Goal: Information Seeking & Learning: Learn about a topic

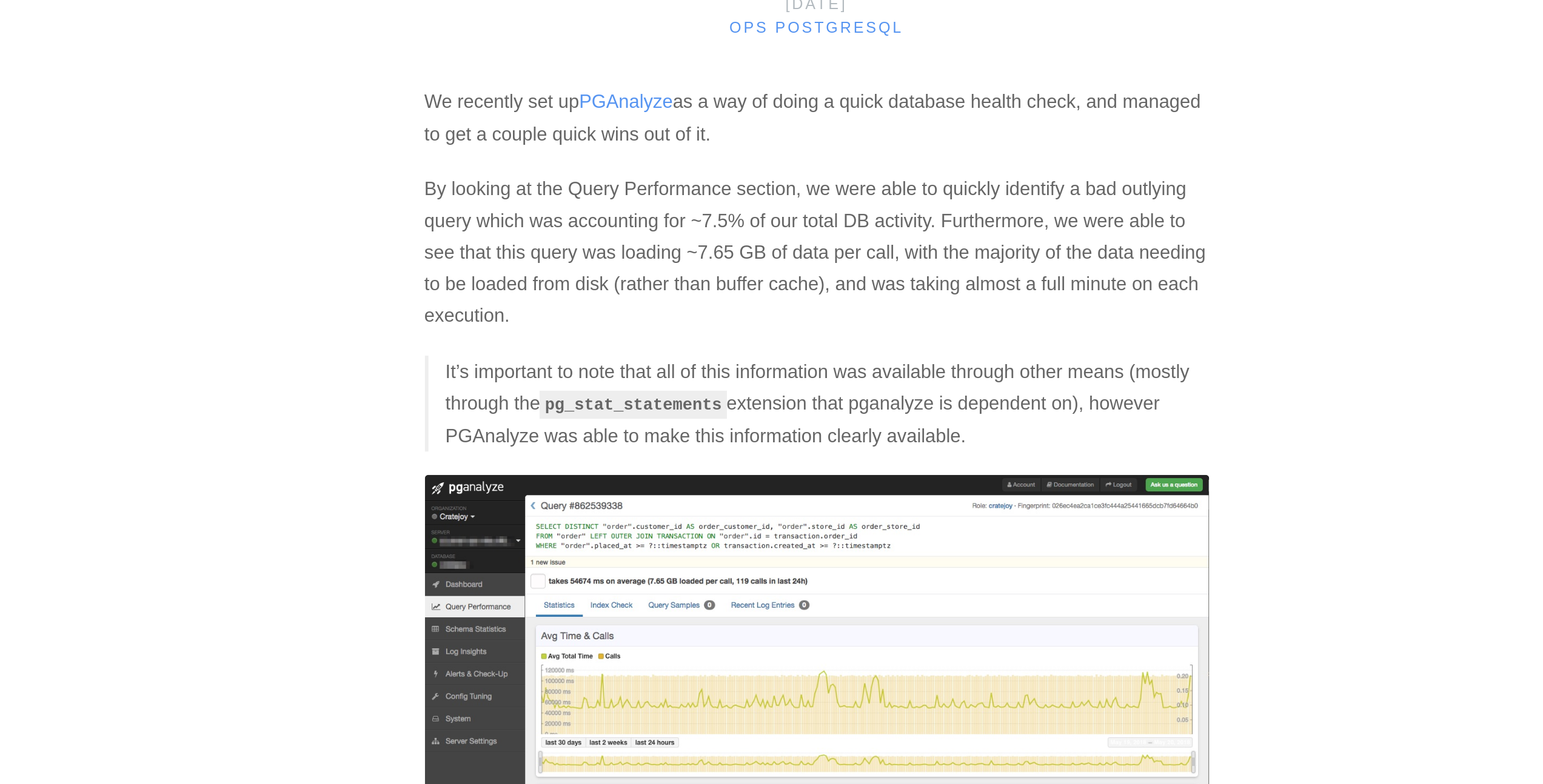
drag, startPoint x: 766, startPoint y: 201, endPoint x: 892, endPoint y: 259, distance: 138.7
click at [891, 259] on p "By looking at the Query Performance section, we were able to quickly identify a…" at bounding box center [772, 278] width 406 height 82
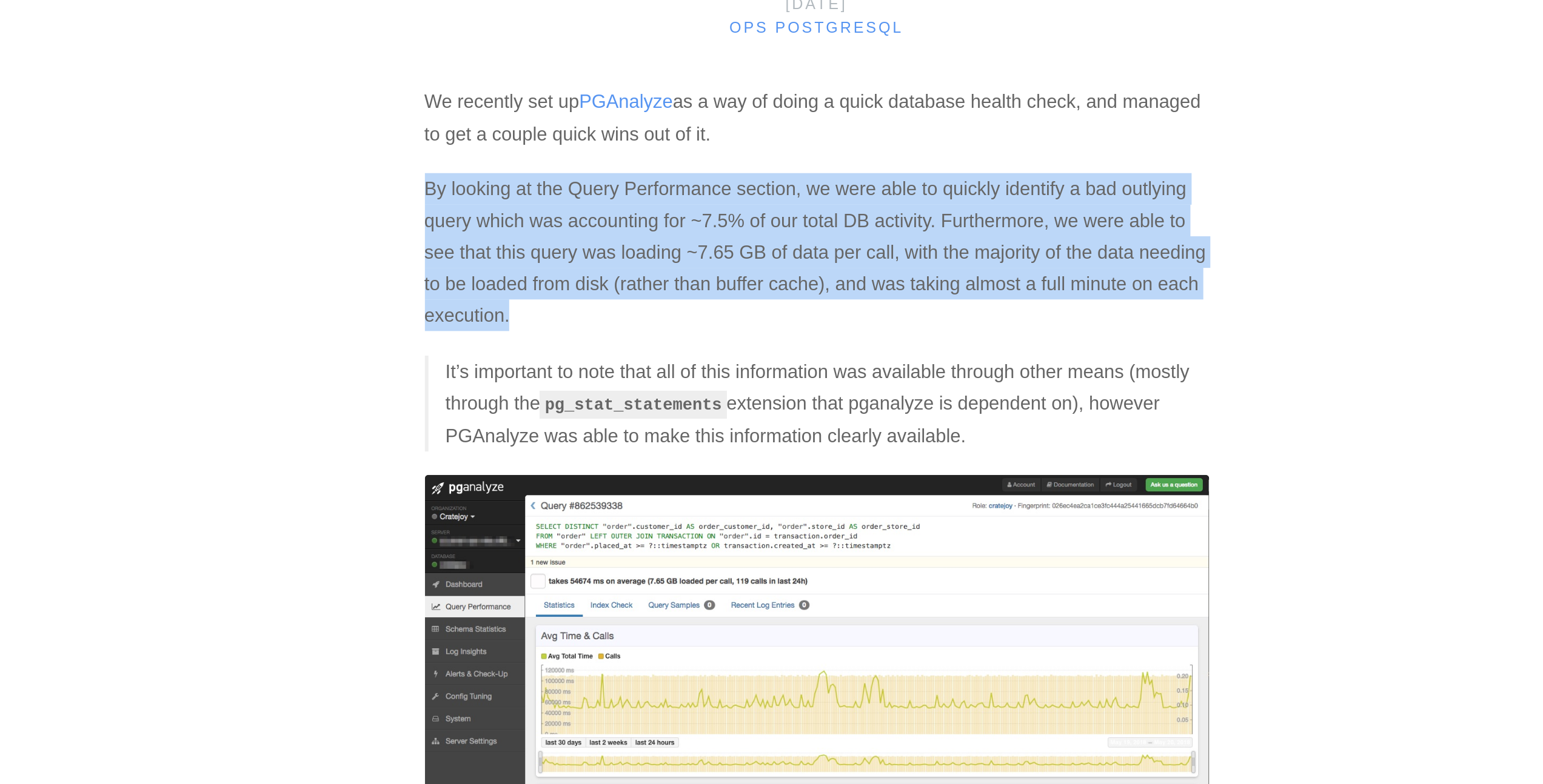
drag, startPoint x: 603, startPoint y: 235, endPoint x: 885, endPoint y: 307, distance: 291.0
click at [885, 307] on p "By looking at the Query Performance section, we were able to quickly identify a…" at bounding box center [772, 278] width 406 height 82
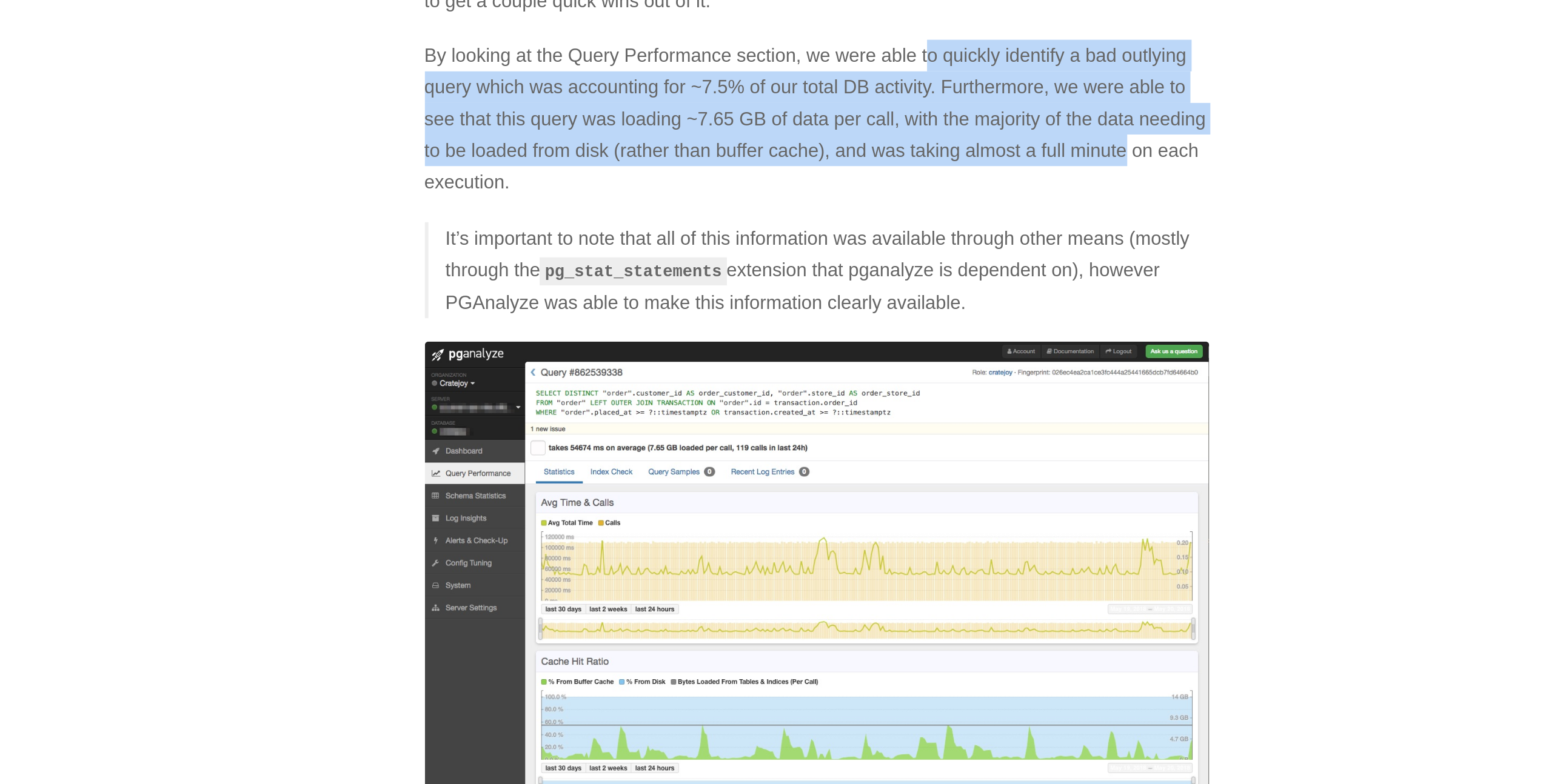
drag, startPoint x: 840, startPoint y: 243, endPoint x: 988, endPoint y: 302, distance: 159.3
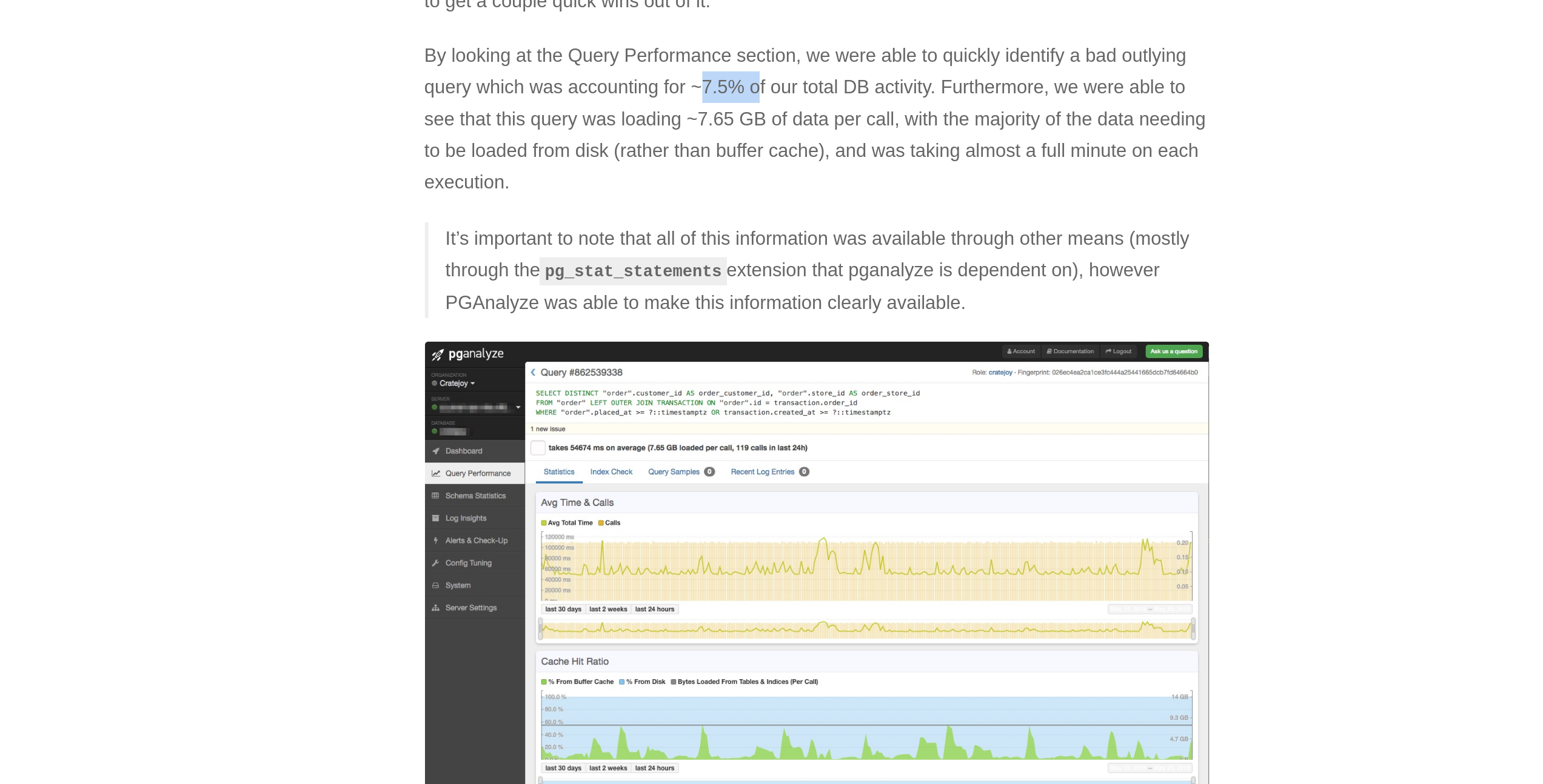
drag, startPoint x: 714, startPoint y: 263, endPoint x: 749, endPoint y: 264, distance: 35.0
click at [749, 264] on p "By looking at the Query Performance section, we were able to quickly identify a…" at bounding box center [772, 278] width 406 height 82
click at [749, 265] on p "By looking at the Query Performance section, we were able to quickly identify a…" at bounding box center [772, 278] width 406 height 82
drag, startPoint x: 787, startPoint y: 260, endPoint x: 922, endPoint y: 266, distance: 135.1
click at [922, 266] on p "By looking at the Query Performance section, we were able to quickly identify a…" at bounding box center [772, 278] width 406 height 82
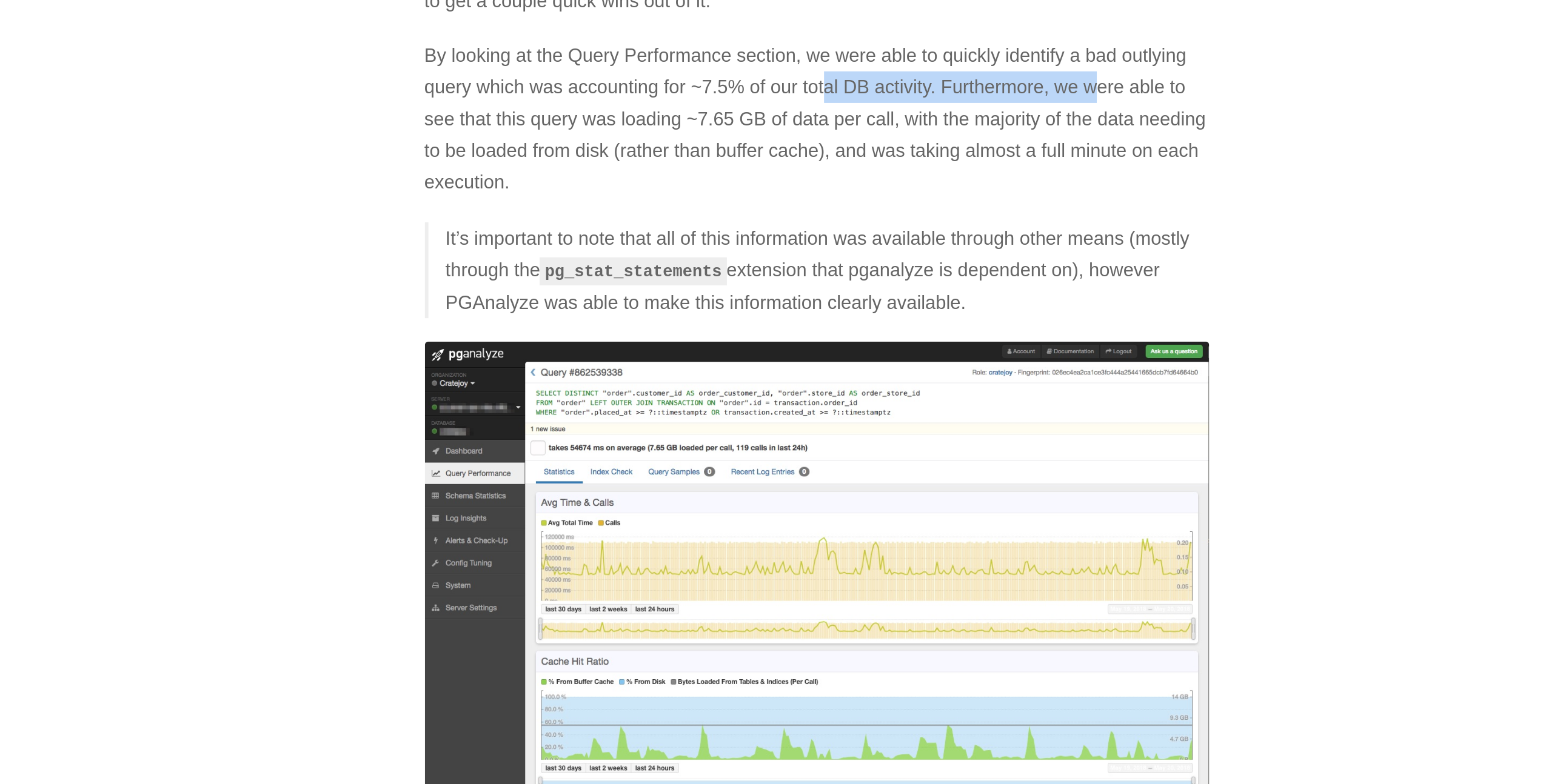
click at [922, 266] on p "By looking at the Query Performance section, we were able to quickly identify a…" at bounding box center [772, 278] width 406 height 82
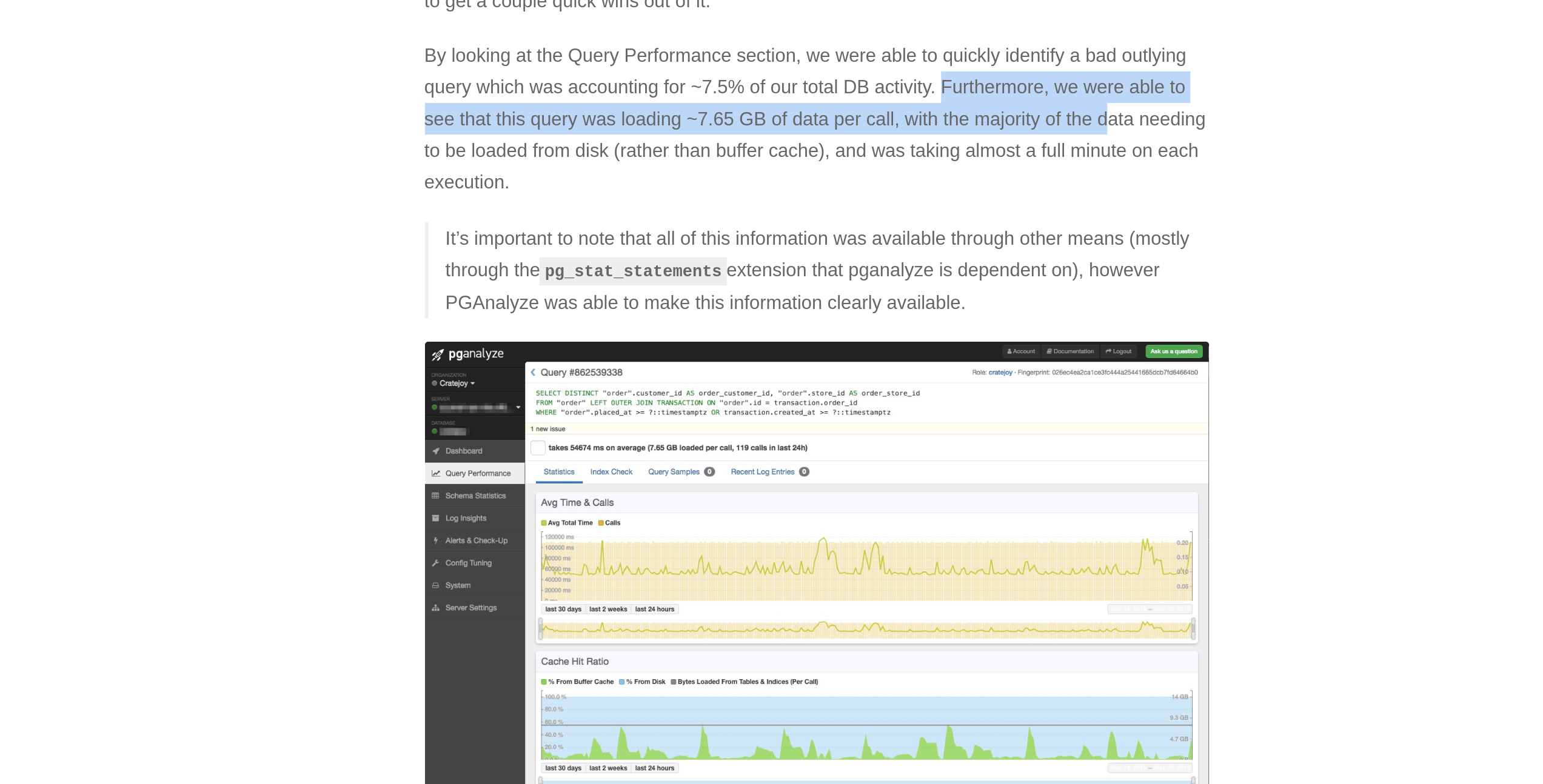
drag, startPoint x: 844, startPoint y: 260, endPoint x: 929, endPoint y: 285, distance: 88.6
click at [929, 285] on p "By looking at the Query Performance section, we were able to quickly identify a…" at bounding box center [772, 278] width 406 height 82
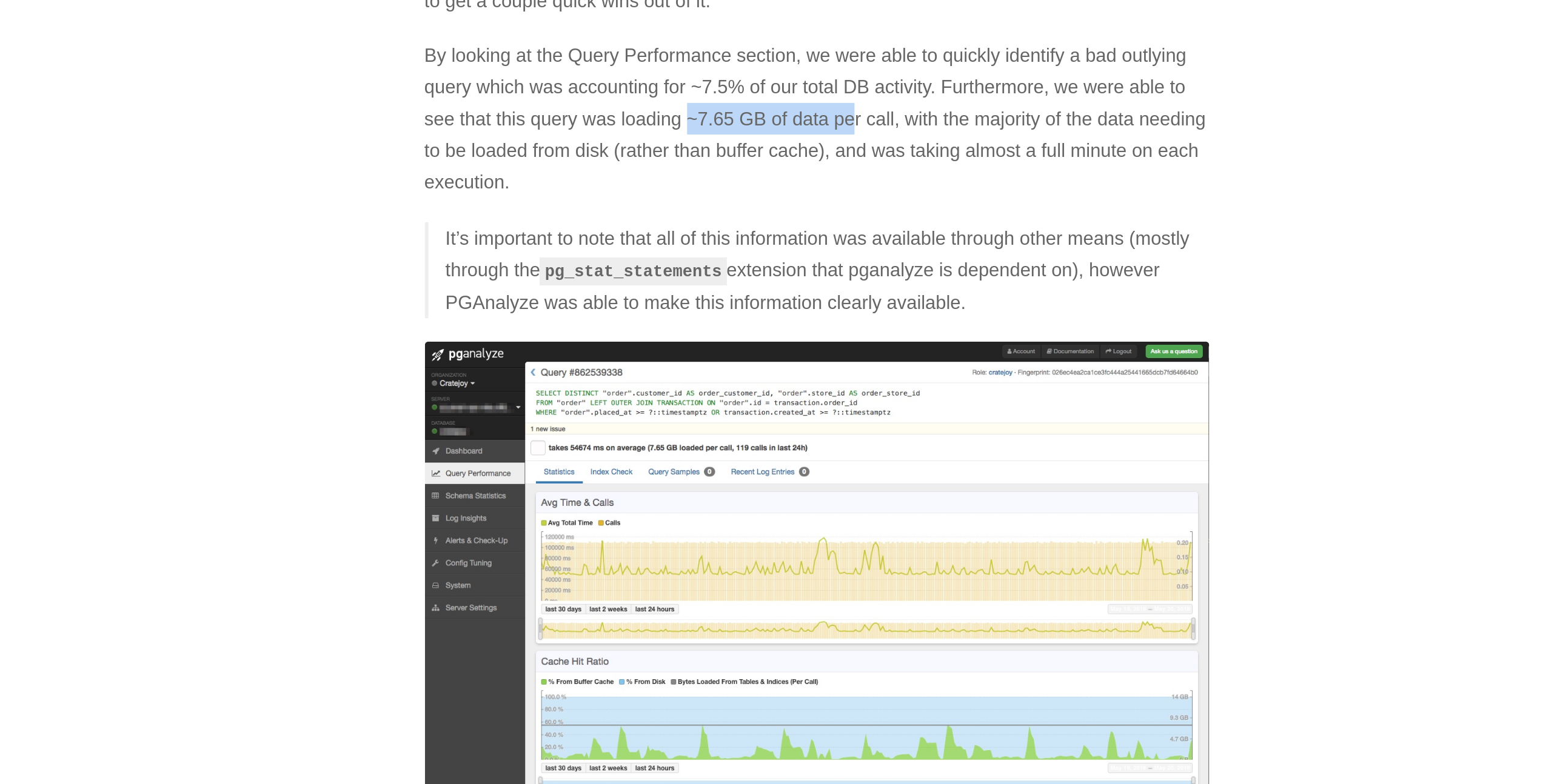
drag, startPoint x: 707, startPoint y: 276, endPoint x: 792, endPoint y: 281, distance: 85.1
click at [792, 281] on p "By looking at the Query Performance section, we were able to quickly identify a…" at bounding box center [772, 278] width 406 height 82
drag, startPoint x: 760, startPoint y: 278, endPoint x: 857, endPoint y: 285, distance: 97.3
click at [857, 285] on p "By looking at the Query Performance section, we were able to quickly identify a…" at bounding box center [772, 278] width 406 height 82
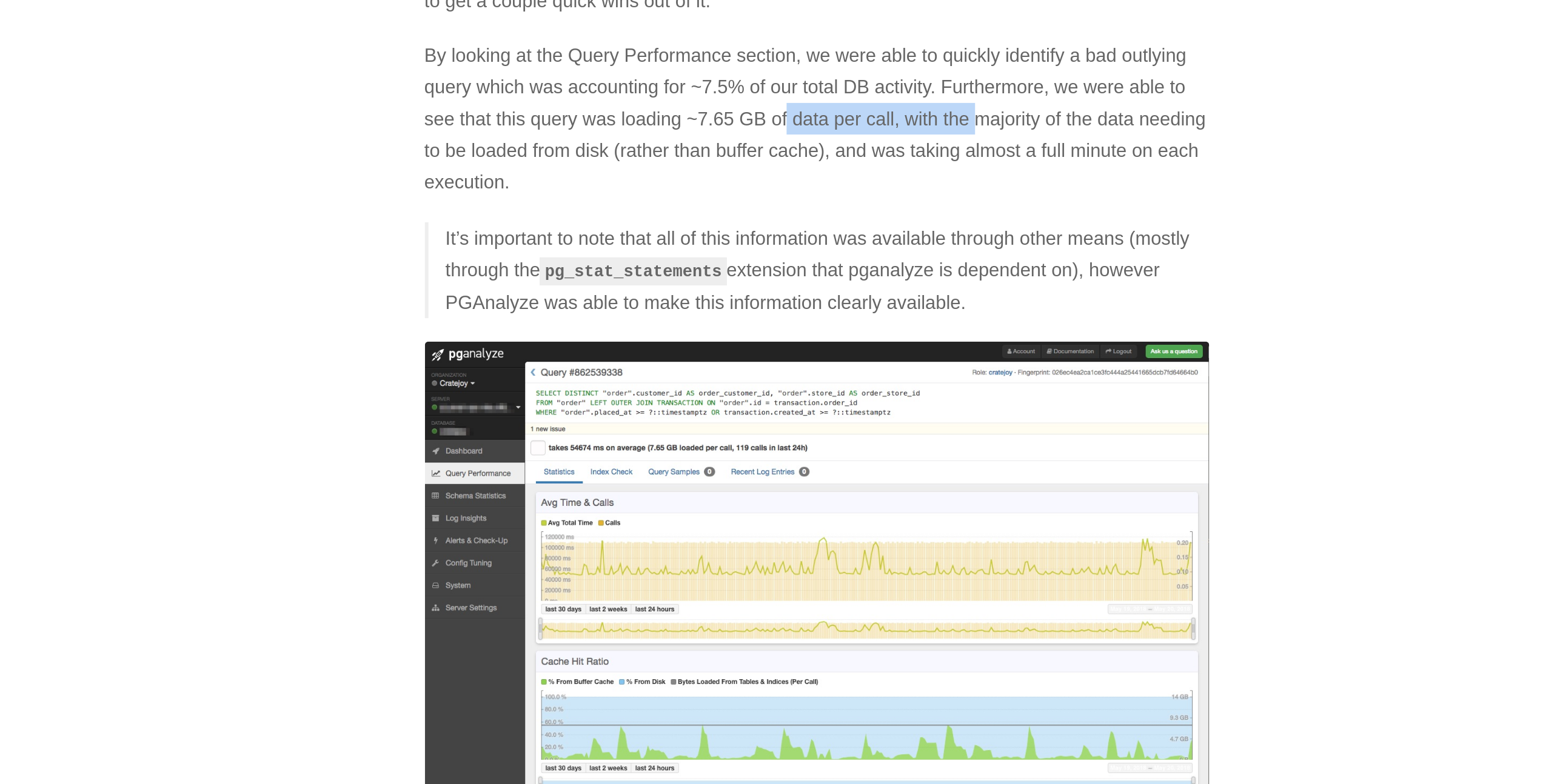
click at [857, 285] on p "By looking at the Query Performance section, we were able to quickly identify a…" at bounding box center [772, 278] width 406 height 82
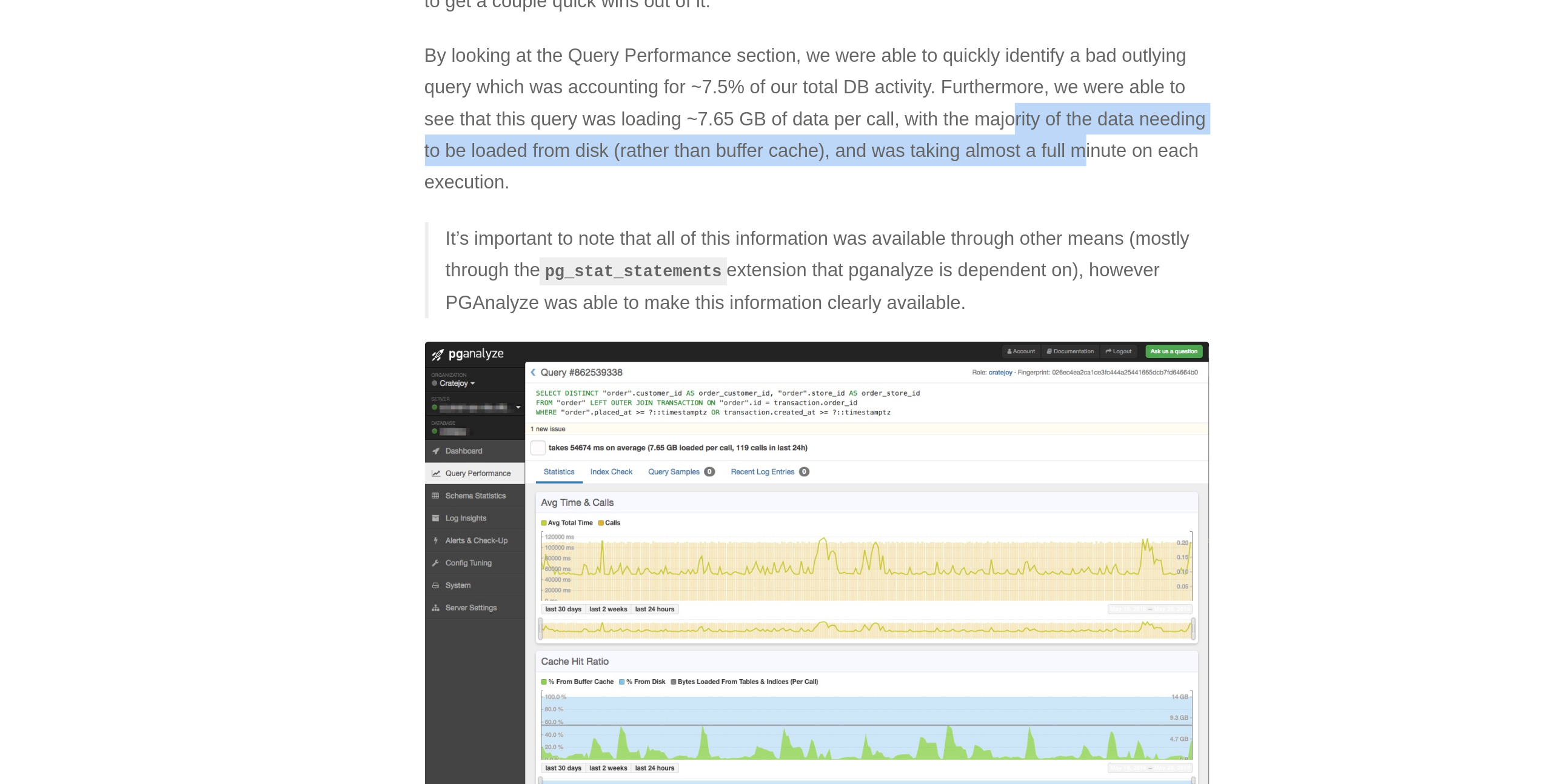
drag, startPoint x: 904, startPoint y: 284, endPoint x: 951, endPoint y: 297, distance: 48.8
click at [951, 296] on p "By looking at the Query Performance section, we were able to quickly identify a…" at bounding box center [772, 278] width 406 height 82
click at [951, 297] on p "By looking at the Query Performance section, we were able to quickly identify a…" at bounding box center [772, 278] width 406 height 82
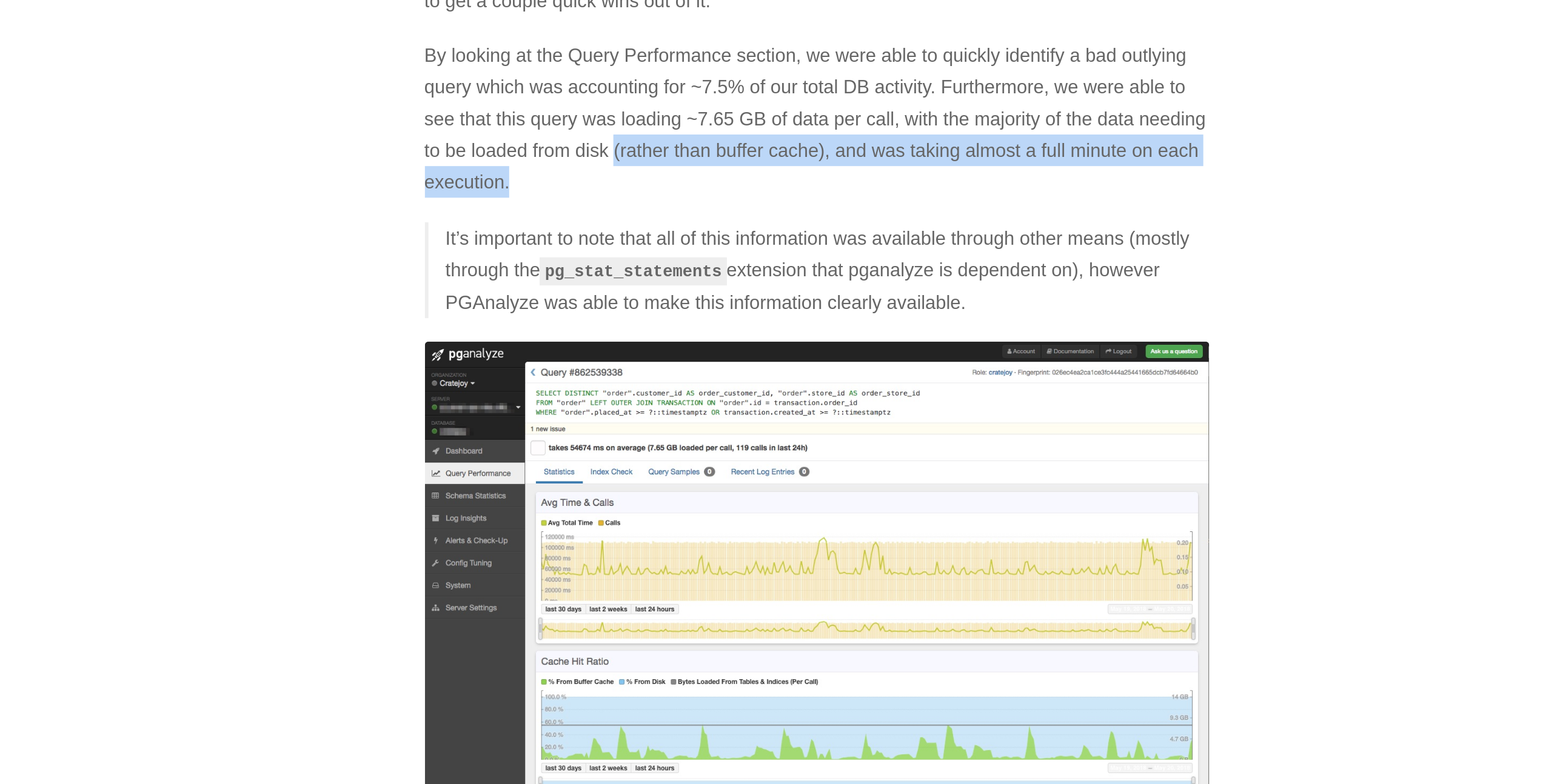
drag, startPoint x: 715, startPoint y: 291, endPoint x: 908, endPoint y: 310, distance: 193.9
click at [908, 310] on p "By looking at the Query Performance section, we were able to quickly identify a…" at bounding box center [772, 278] width 406 height 82
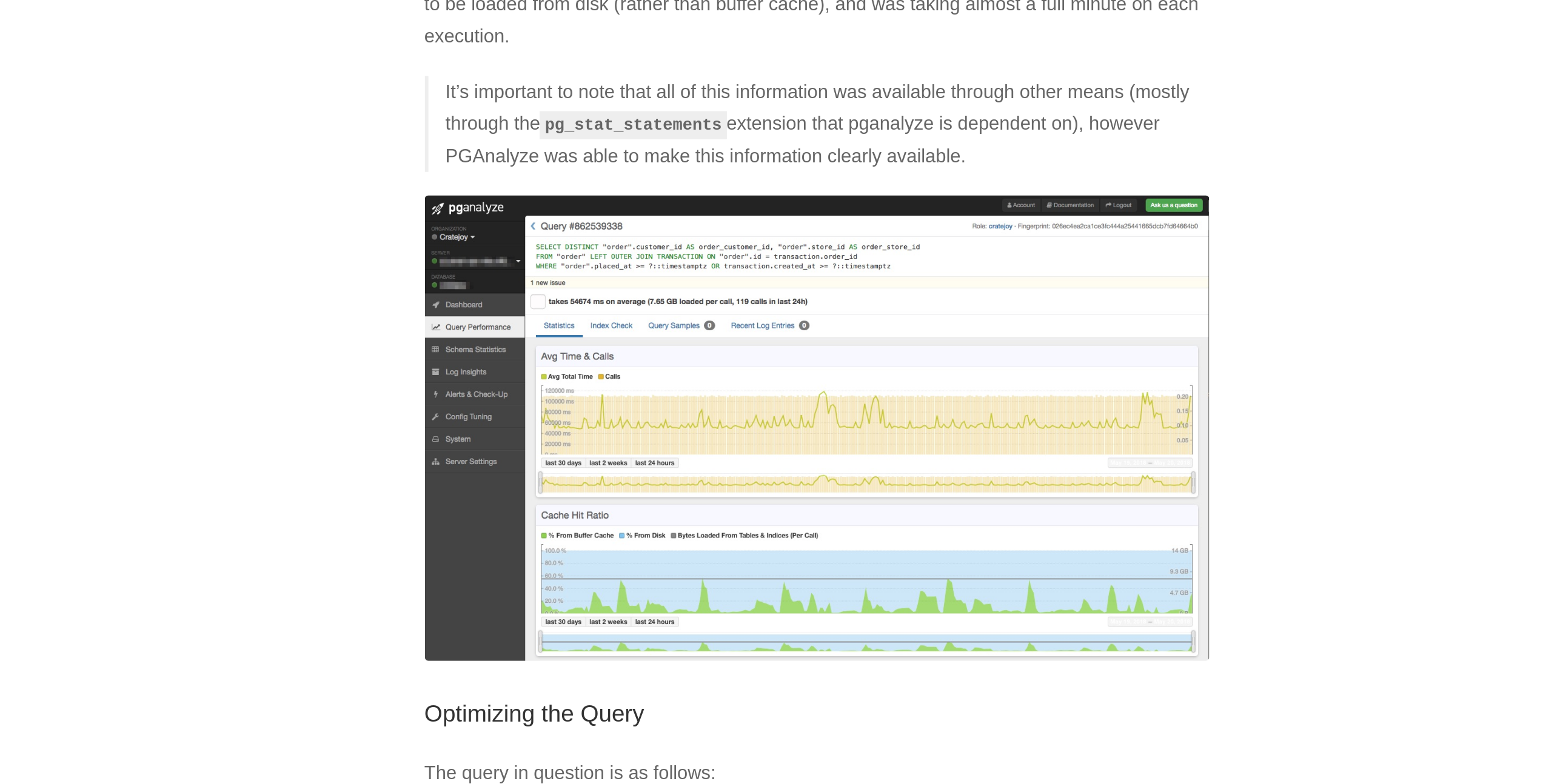
drag, startPoint x: 507, startPoint y: 469, endPoint x: 998, endPoint y: 464, distance: 491.0
click at [998, 464] on body "← Home About Projects Consulting Using PGAnalyze [DATE] ops postgresql We recen…" at bounding box center [772, 392] width 1543 height 784
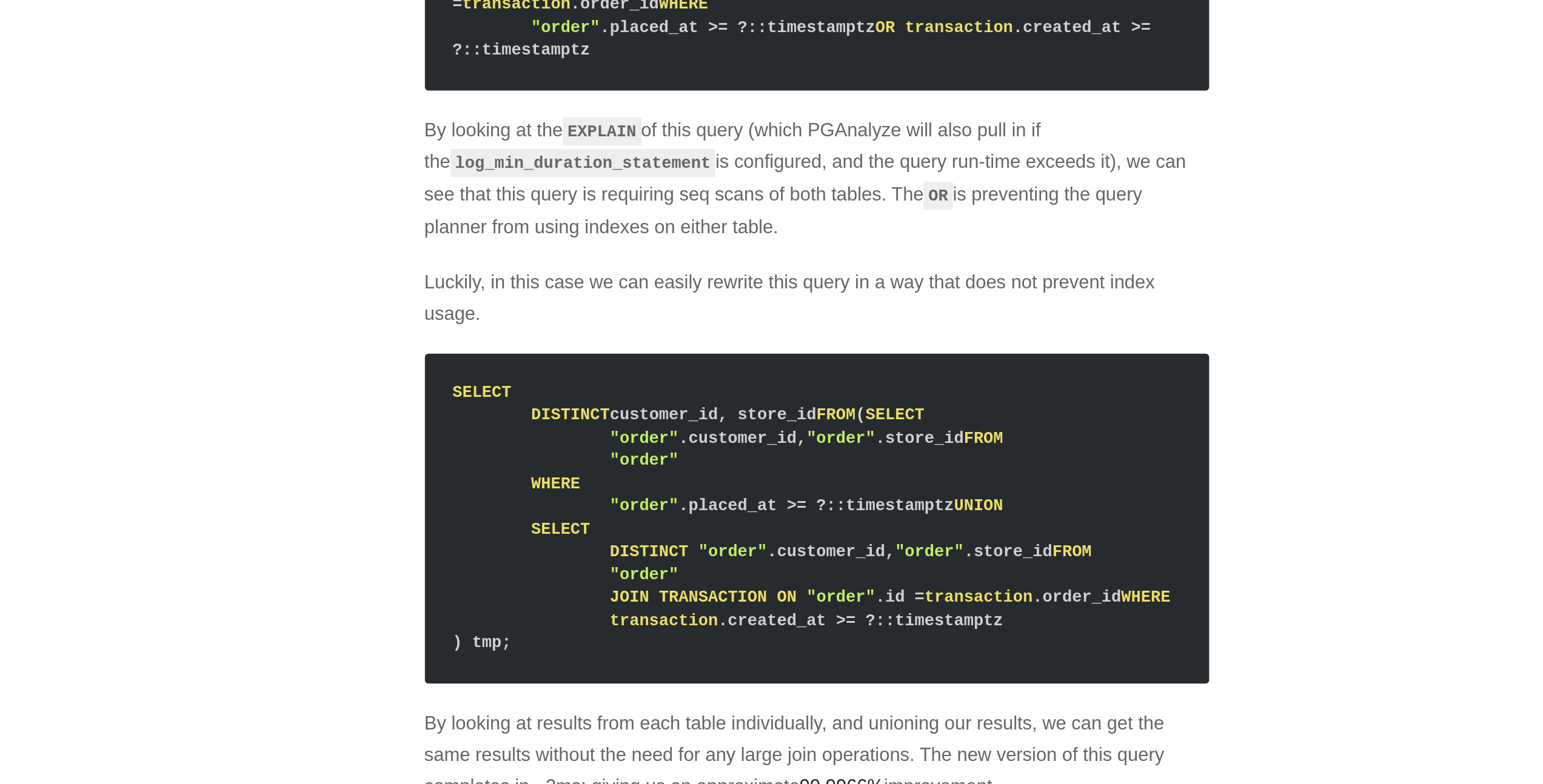
scroll to position [401, 0]
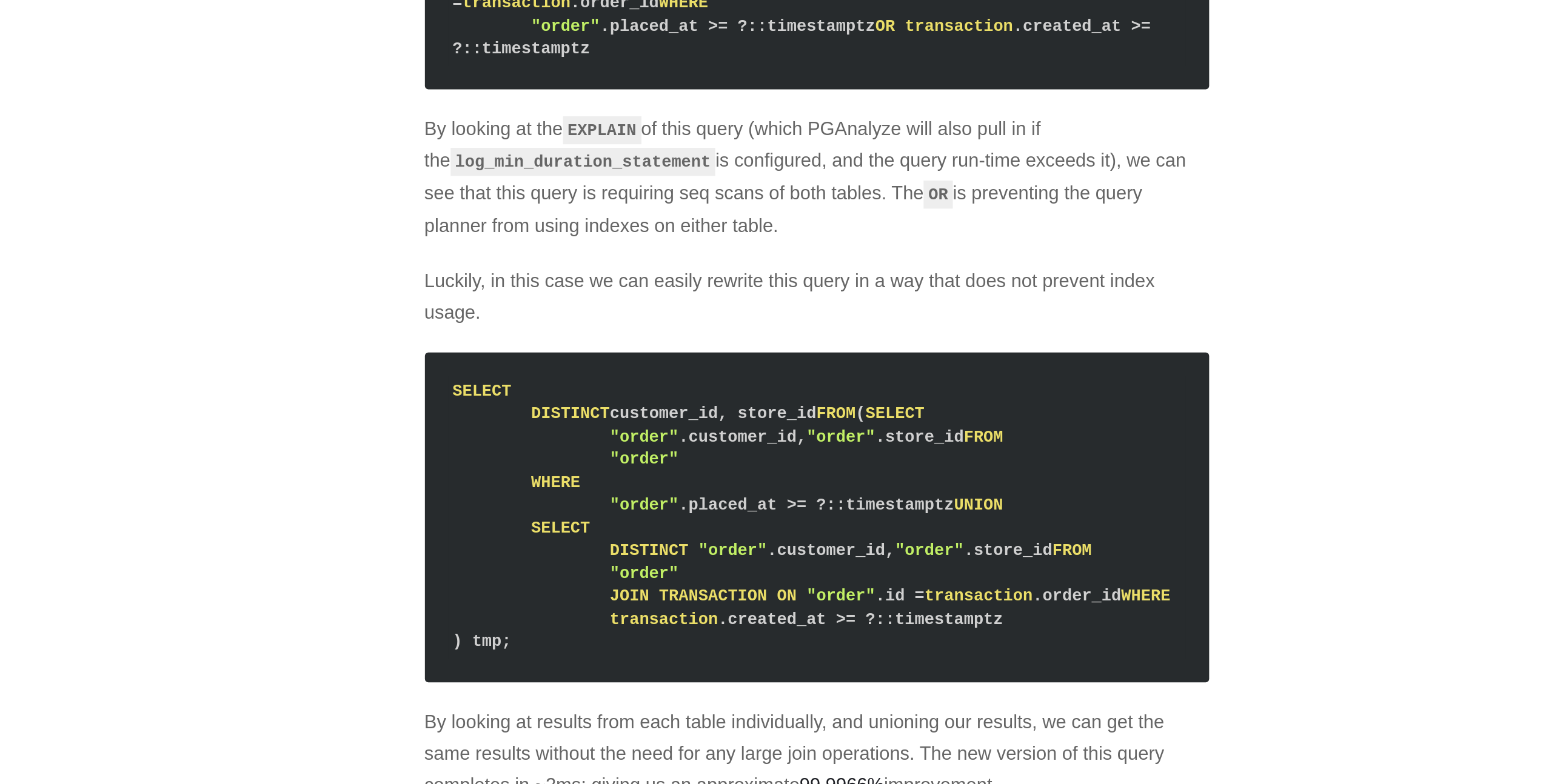
drag, startPoint x: 703, startPoint y: 476, endPoint x: 865, endPoint y: 516, distance: 166.9
click at [865, 504] on p "By looking at the EXPLAIN of this query (which PGAnalyze will also pull in if t…" at bounding box center [772, 470] width 406 height 67
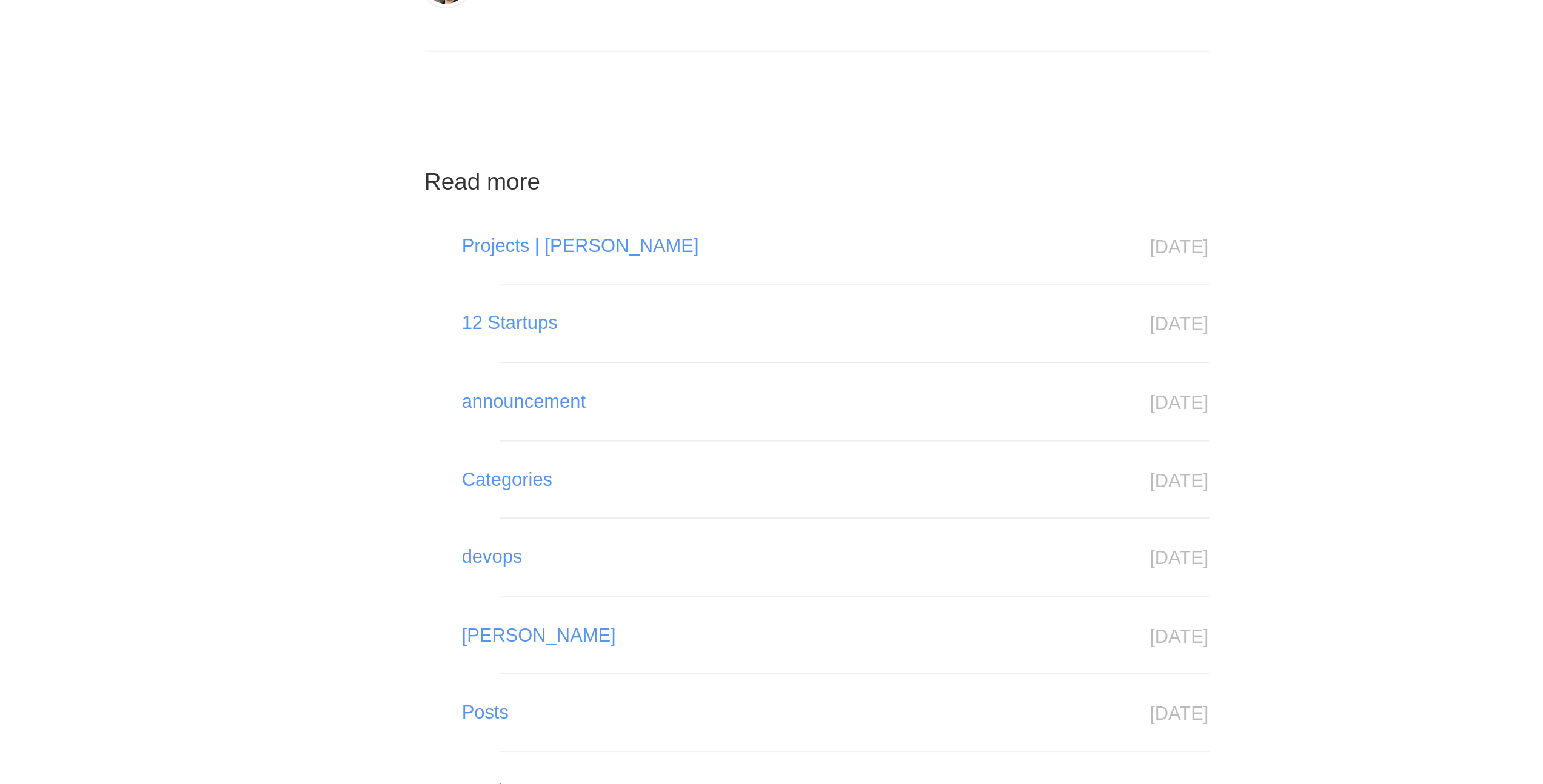
scroll to position [1265, 0]
